Goal: Navigation & Orientation: Find specific page/section

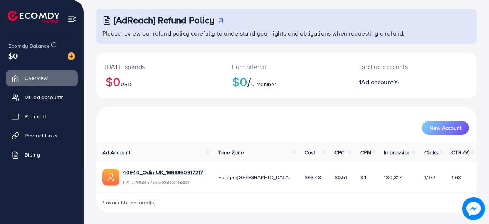
scroll to position [39, 0]
click at [48, 95] on span "My ad accounts" at bounding box center [45, 98] width 39 height 8
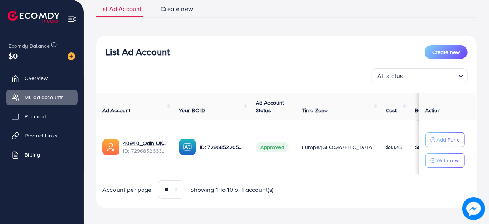
scroll to position [61, 0]
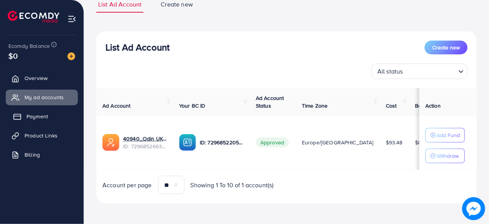
click at [41, 117] on span "Payment" at bounding box center [36, 117] width 21 height 8
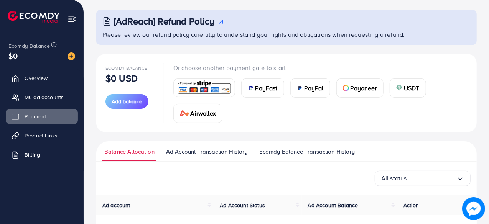
scroll to position [37, 0]
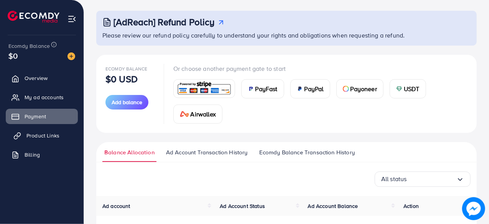
click at [56, 135] on span "Product Links" at bounding box center [42, 136] width 33 height 8
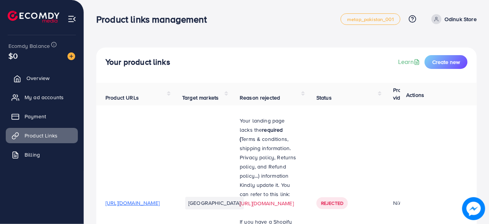
click at [30, 83] on link "Overview" at bounding box center [42, 78] width 72 height 15
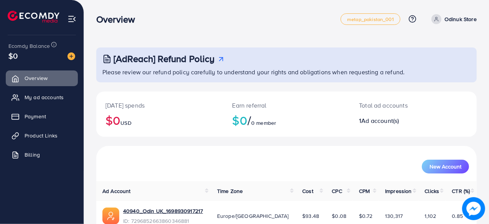
click at [71, 18] on img at bounding box center [71, 19] width 9 height 9
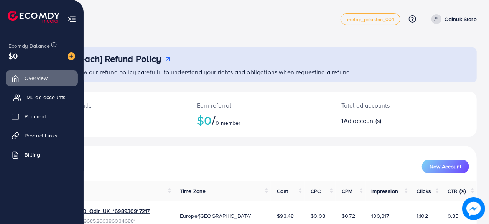
click at [41, 98] on span "My ad accounts" at bounding box center [45, 98] width 39 height 8
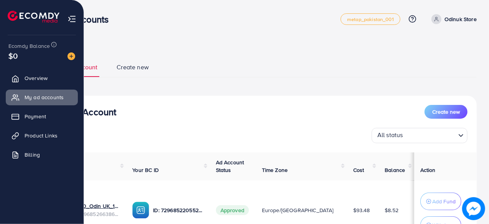
click at [74, 19] on img at bounding box center [71, 19] width 9 height 9
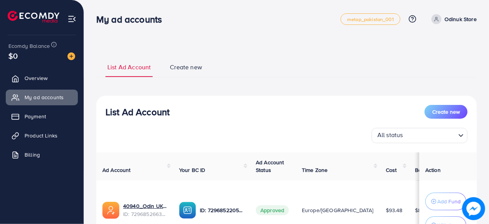
click at [457, 18] on p "Odinuk Store" at bounding box center [460, 19] width 32 height 9
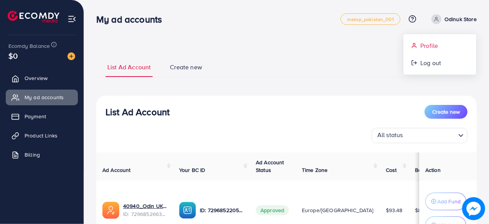
click at [441, 42] on link "Profile" at bounding box center [439, 45] width 73 height 17
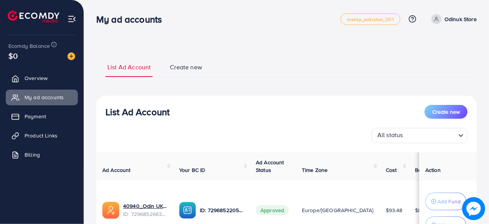
select select "********"
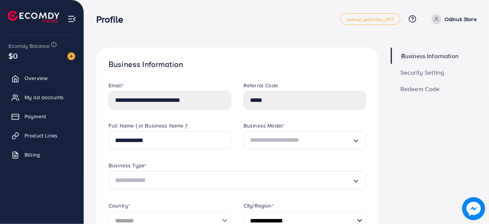
click at [424, 69] on span "Security Setting" at bounding box center [422, 72] width 44 height 6
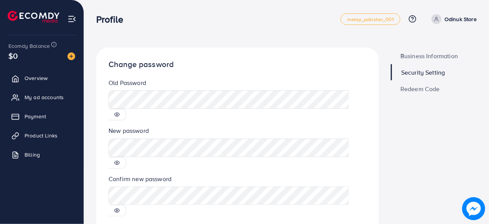
click at [430, 91] on span "Redeem Code" at bounding box center [419, 89] width 39 height 6
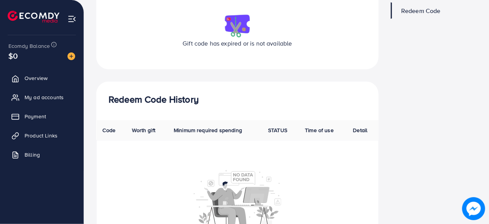
scroll to position [127, 0]
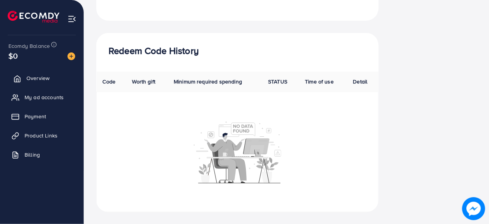
click at [32, 82] on link "Overview" at bounding box center [42, 78] width 72 height 15
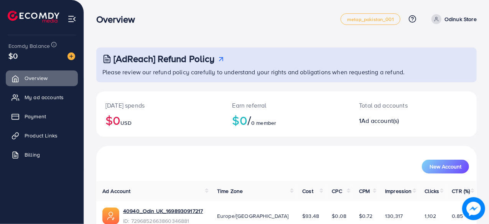
scroll to position [39, 0]
